Goal: Transaction & Acquisition: Purchase product/service

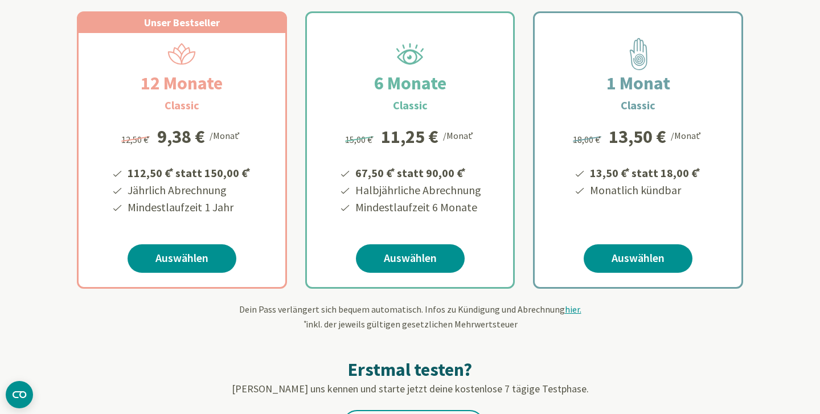
scroll to position [226, 0]
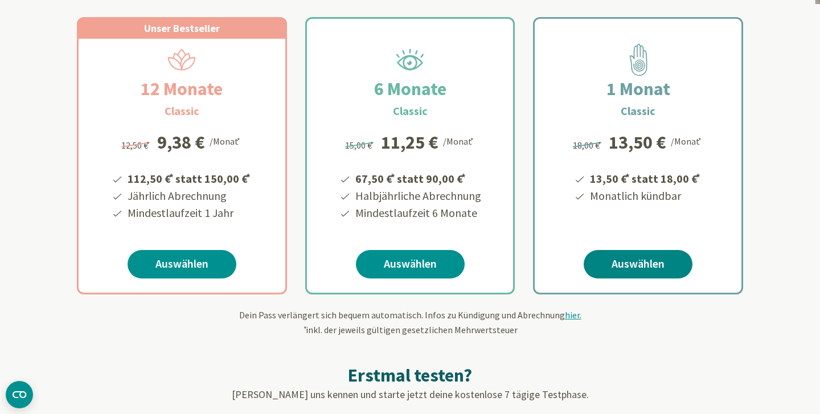
click at [618, 265] on link "Auswählen" at bounding box center [638, 264] width 109 height 28
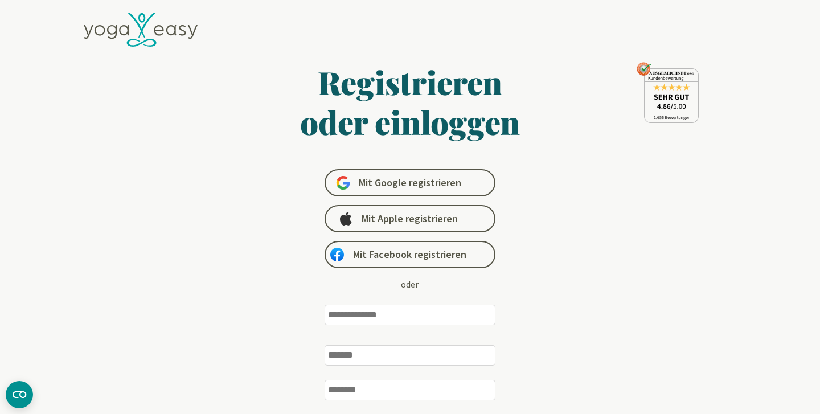
click at [408, 315] on input "email" at bounding box center [410, 315] width 171 height 20
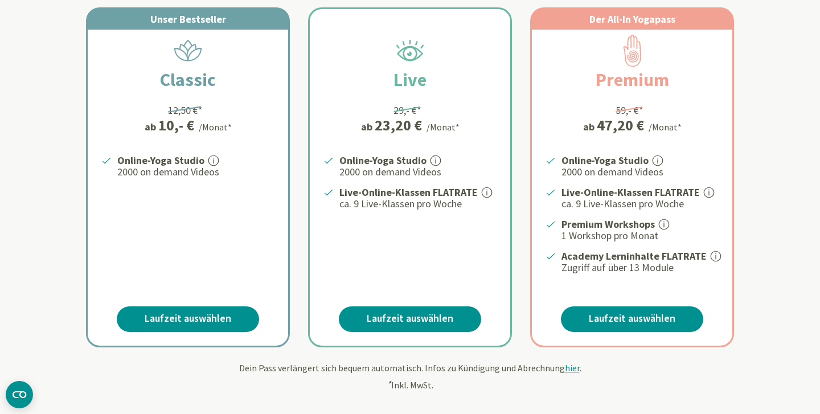
scroll to position [234, 0]
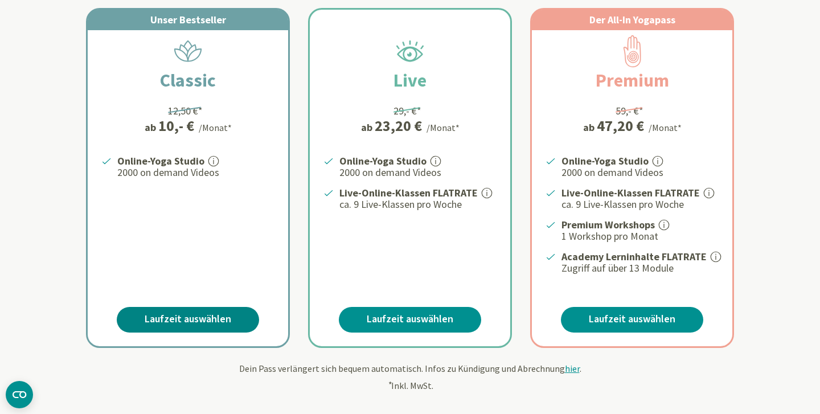
click at [210, 318] on link "Laufzeit auswählen" at bounding box center [188, 320] width 142 height 26
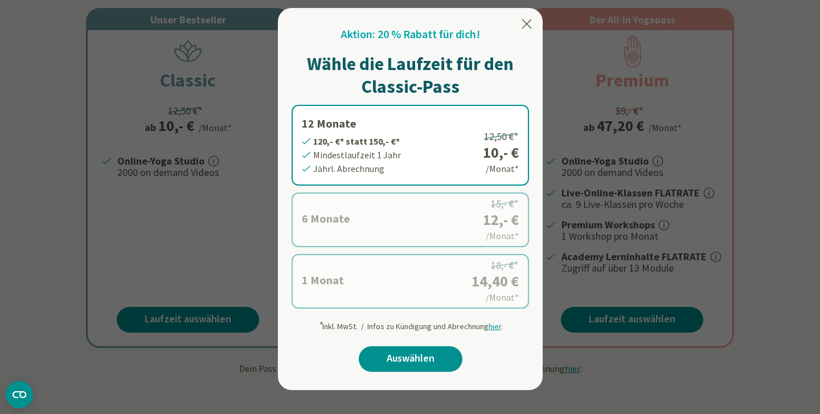
click at [373, 218] on label "6 Monate 72,- €* statt 90,- €* Mindestlaufzeit 6 Monate Halbjährl. Abrechnung 1…" at bounding box center [410, 219] width 237 height 55
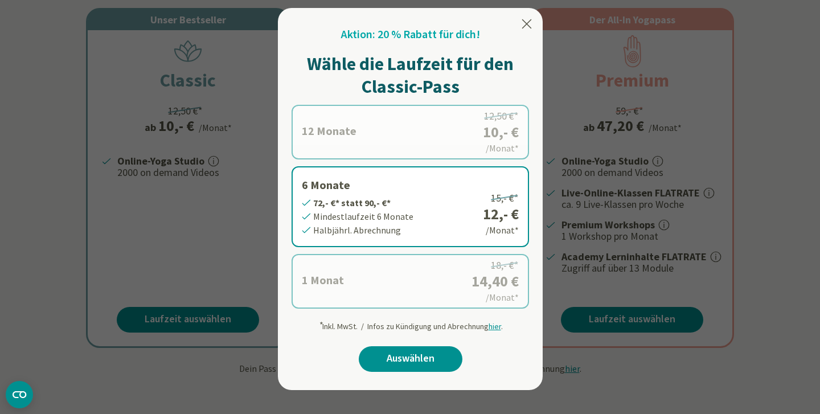
click at [371, 270] on label "1 Monat 14,40 €* statt 18,- €* Mindestlaufzeit 1 Monat Monatl. Abrechnung 18,- …" at bounding box center [410, 281] width 237 height 55
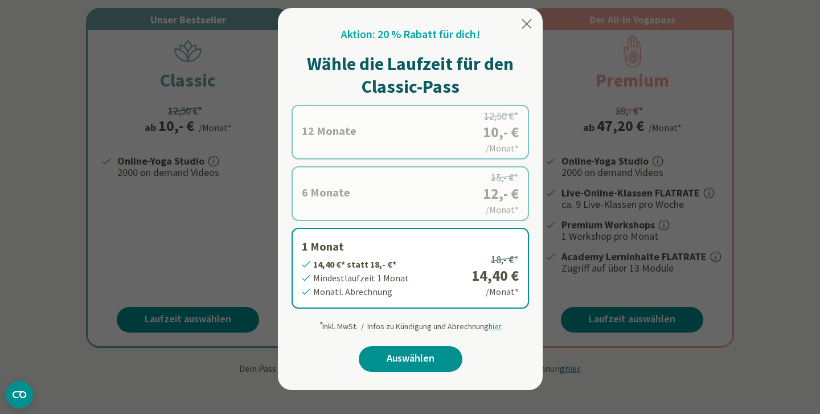
click at [424, 179] on label "6 Monate 72,- €* statt 90,- €* Mindestlaufzeit 6 Monate Halbjährl. Abrechnung 1…" at bounding box center [410, 193] width 237 height 55
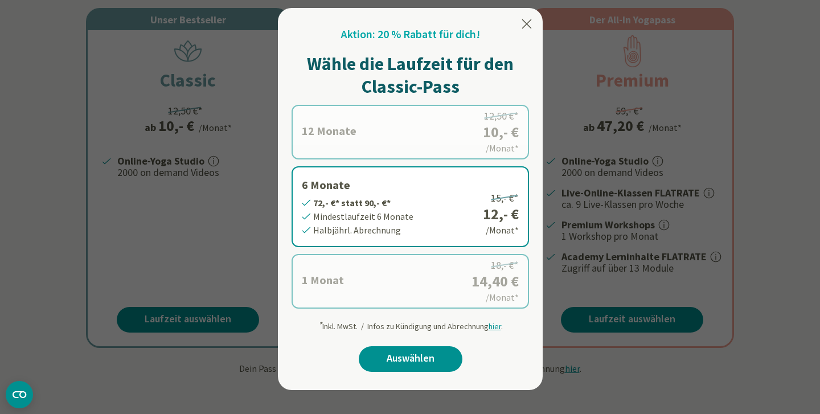
click at [534, 25] on div "Aktion: 20 % Rabatt für dich! Wähle die Laufzeit für den Classic-Pass 12 Monate…" at bounding box center [410, 199] width 265 height 382
click at [529, 25] on icon at bounding box center [527, 24] width 14 height 14
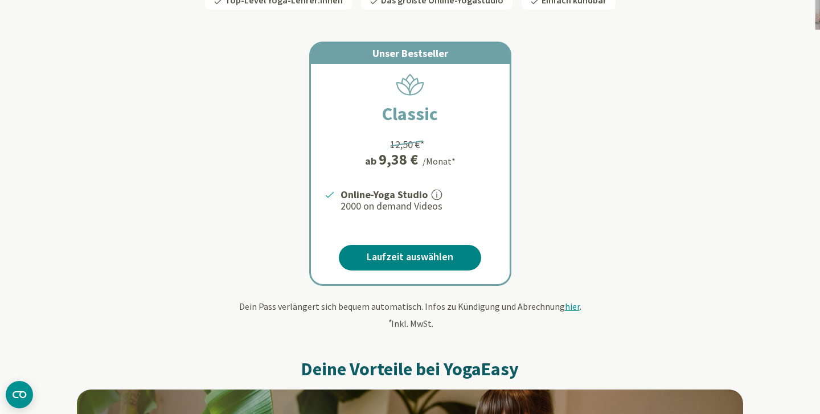
click at [404, 253] on link "Laufzeit auswählen" at bounding box center [410, 258] width 142 height 26
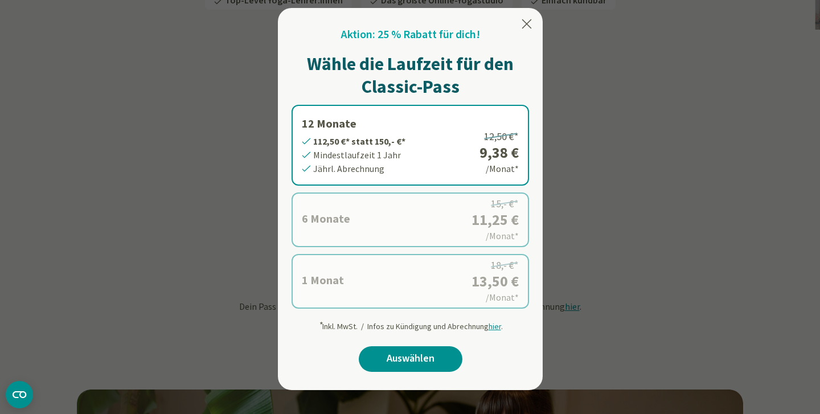
click at [388, 280] on label "1 Monat 13,50 €* statt 18,- €* Mindestlaufzeit 1 Monat Monatl. Abrechnung 18,- …" at bounding box center [410, 281] width 237 height 55
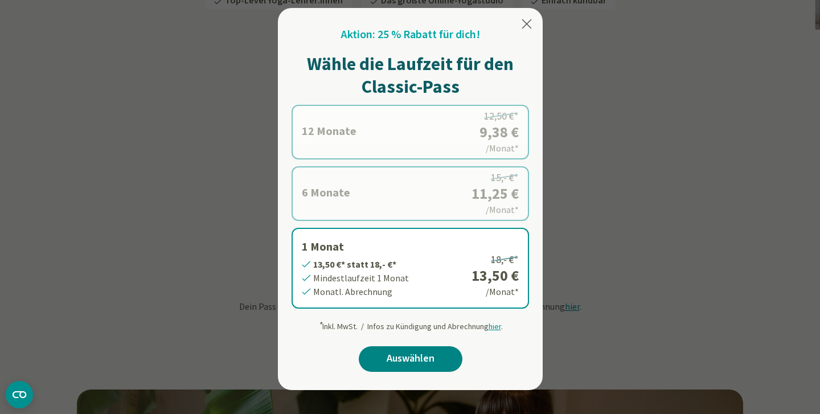
click at [405, 359] on link "Auswählen" at bounding box center [411, 359] width 104 height 26
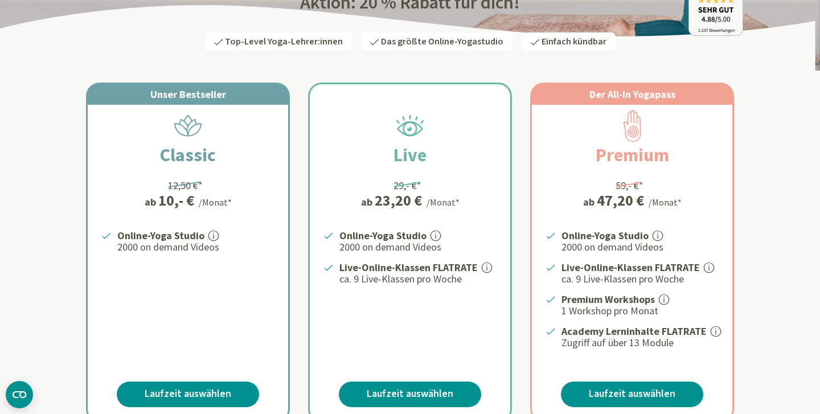
scroll to position [159, 0]
click at [178, 392] on link "Laufzeit auswählen" at bounding box center [188, 395] width 142 height 26
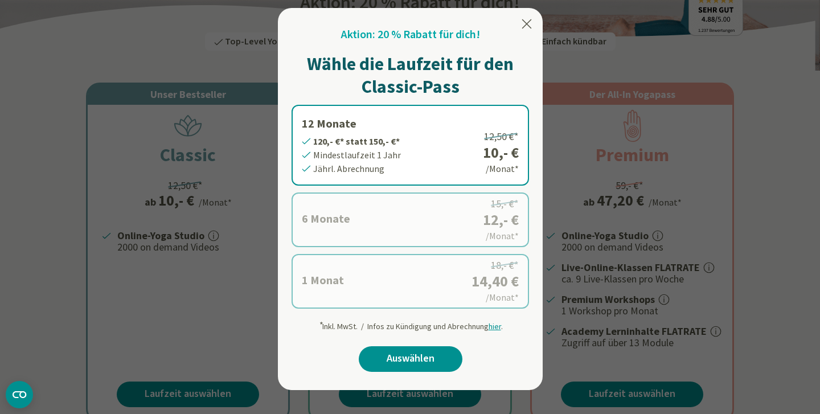
click at [401, 271] on label "1 Monat 14,40 €* statt 18,- €* Mindestlaufzeit 1 Monat Monatl. Abrechnung 18,- …" at bounding box center [410, 281] width 237 height 55
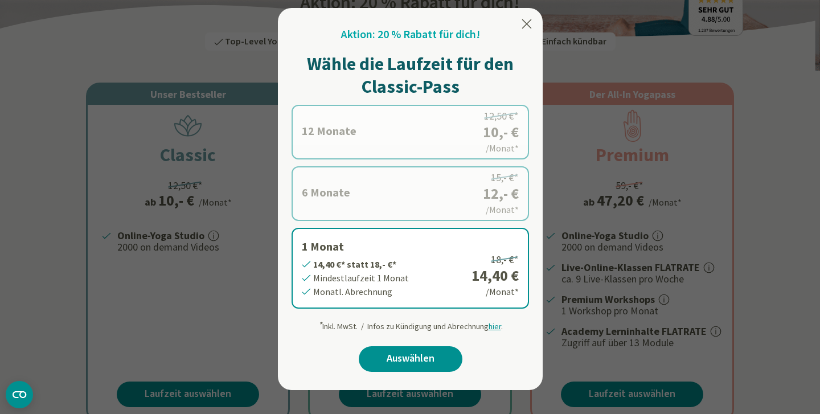
click at [395, 146] on label "12 Monate 120,- €* statt 150,- €* Mindestlaufzeit 1 Jahr Jährl. Abrechnung 12,5…" at bounding box center [410, 132] width 237 height 55
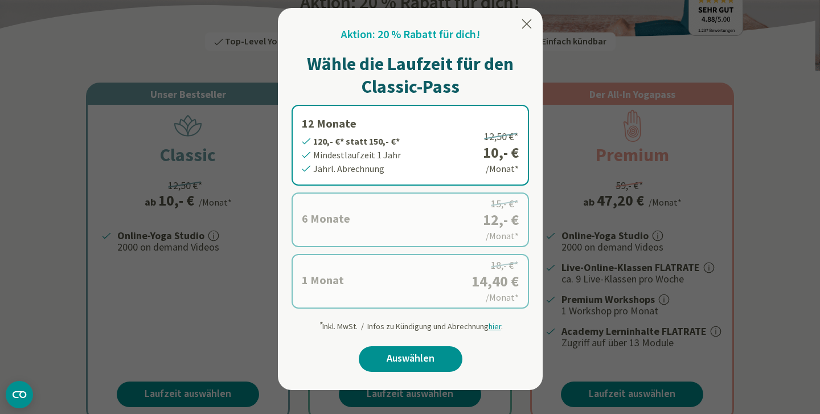
click at [360, 298] on label "1 Monat 14,40 €* statt 18,- €* Mindestlaufzeit 1 Monat Monatl. Abrechnung 18,- …" at bounding box center [410, 281] width 237 height 55
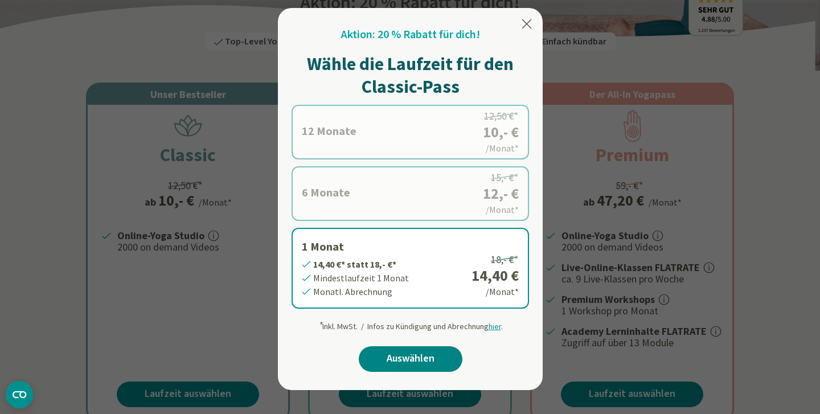
click at [437, 356] on link "Auswählen" at bounding box center [411, 359] width 104 height 26
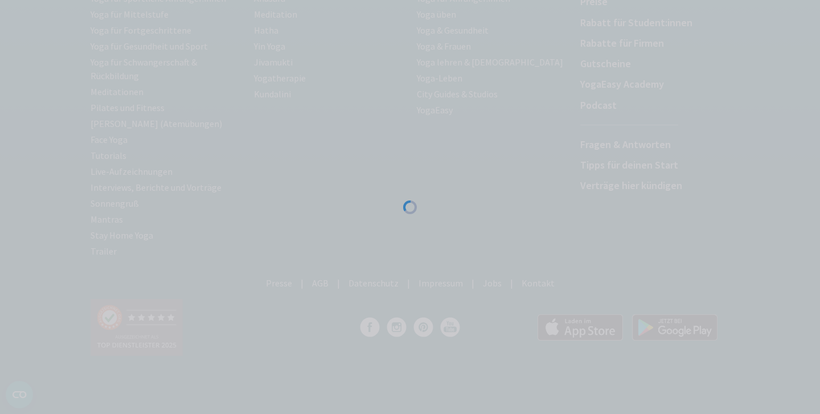
scroll to position [199, 0]
